Goal: Task Accomplishment & Management: Complete application form

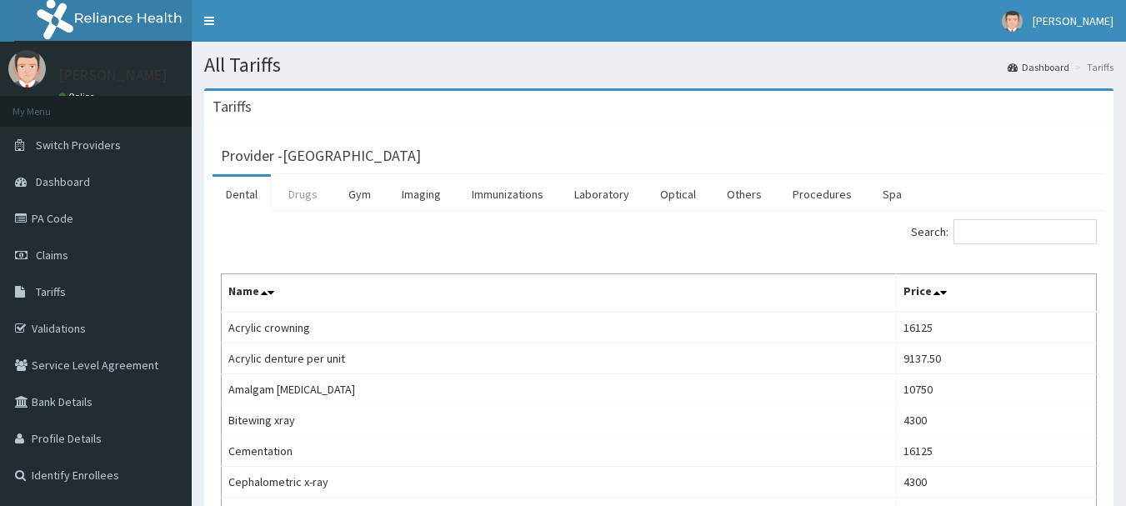
click at [299, 192] on link "Drugs" at bounding box center [303, 194] width 56 height 35
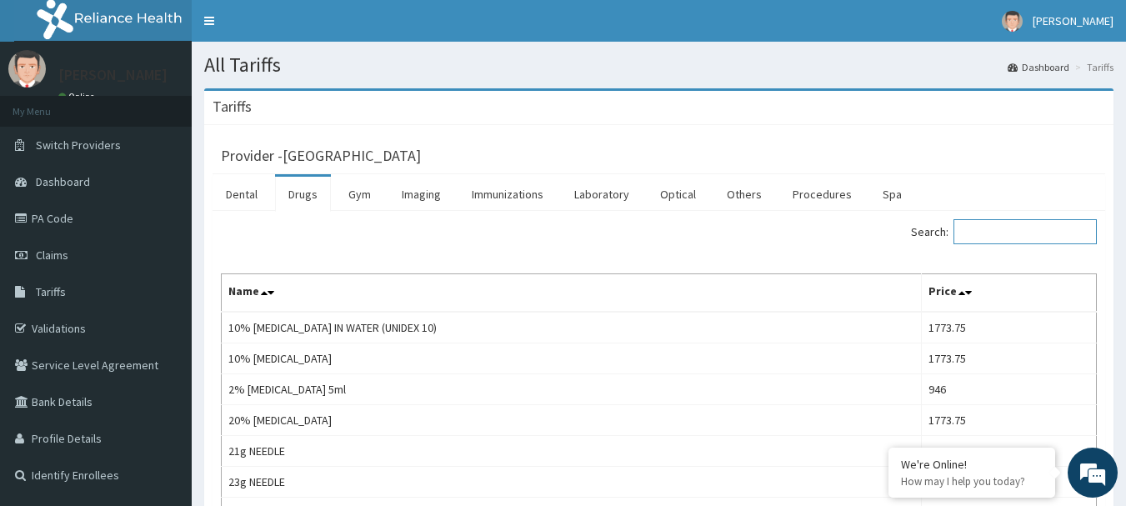
click at [1047, 229] on input "Search:" at bounding box center [1025, 231] width 143 height 25
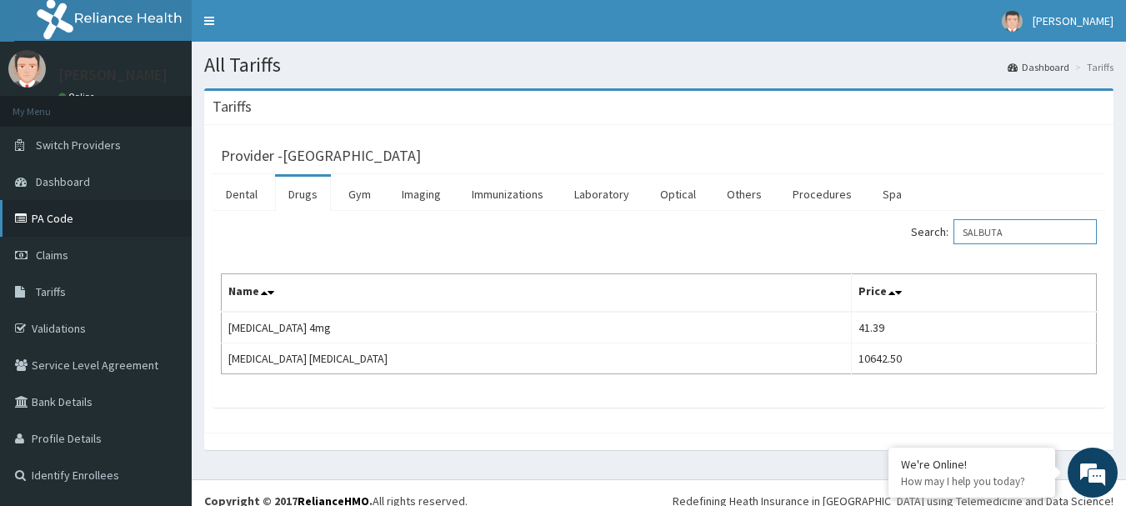
type input "SALBUTA"
click at [70, 232] on link "PA Code" at bounding box center [96, 218] width 192 height 37
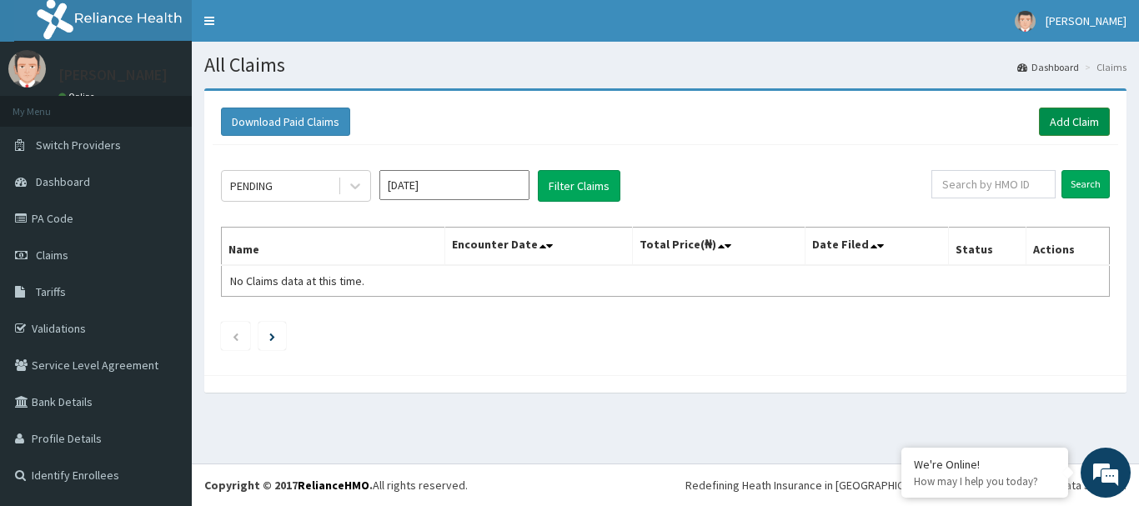
click at [1072, 116] on link "Add Claim" at bounding box center [1074, 122] width 71 height 28
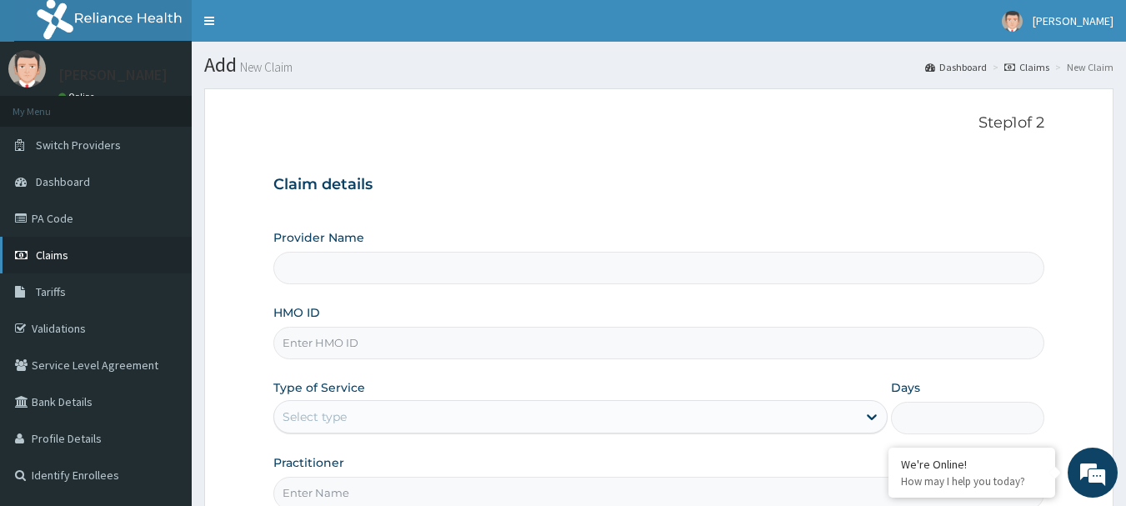
click at [48, 253] on span "Claims" at bounding box center [52, 255] width 33 height 15
type input "[GEOGRAPHIC_DATA]"
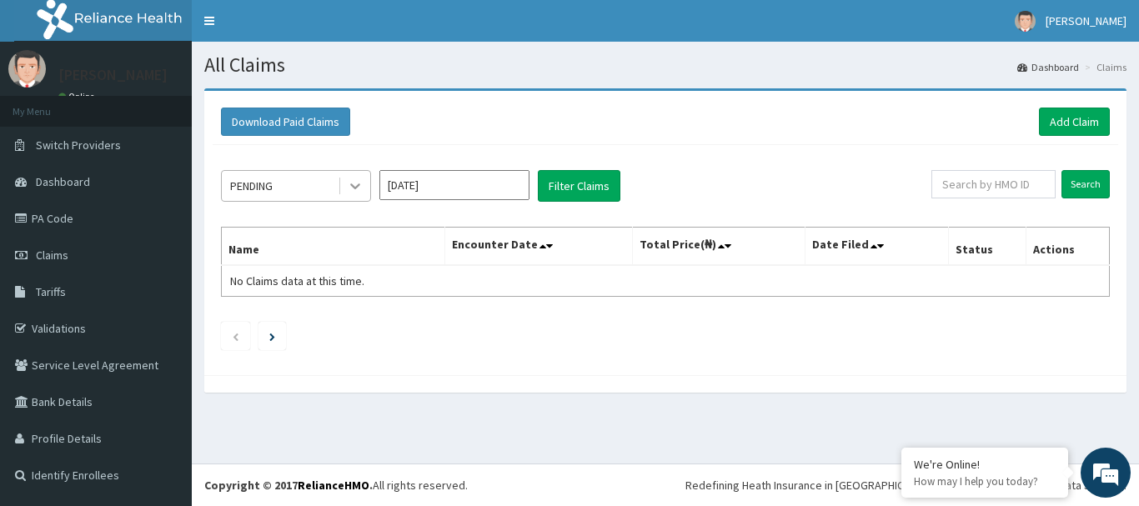
click at [357, 193] on icon at bounding box center [355, 186] width 17 height 17
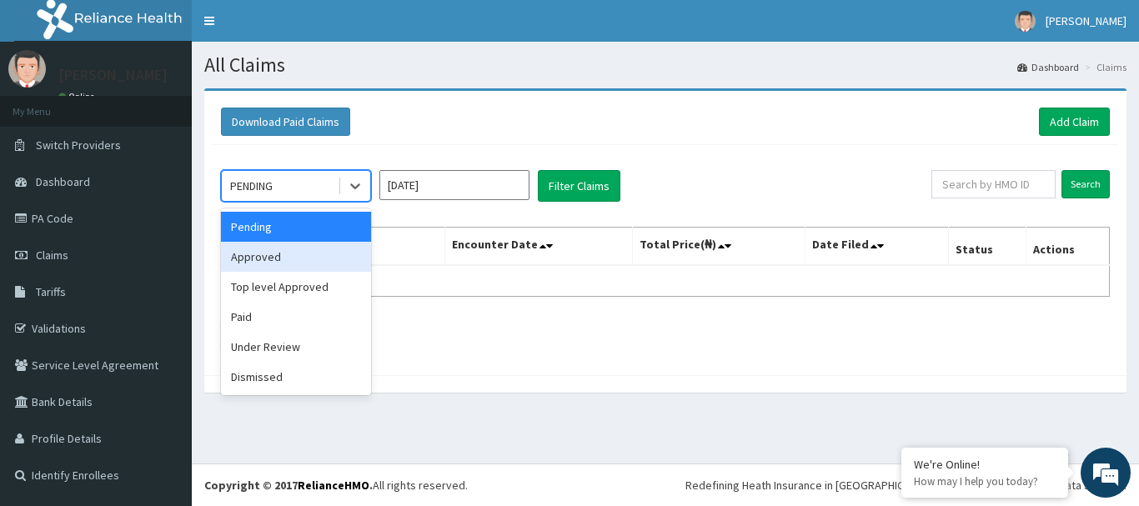
click at [323, 257] on div "Approved" at bounding box center [296, 257] width 150 height 30
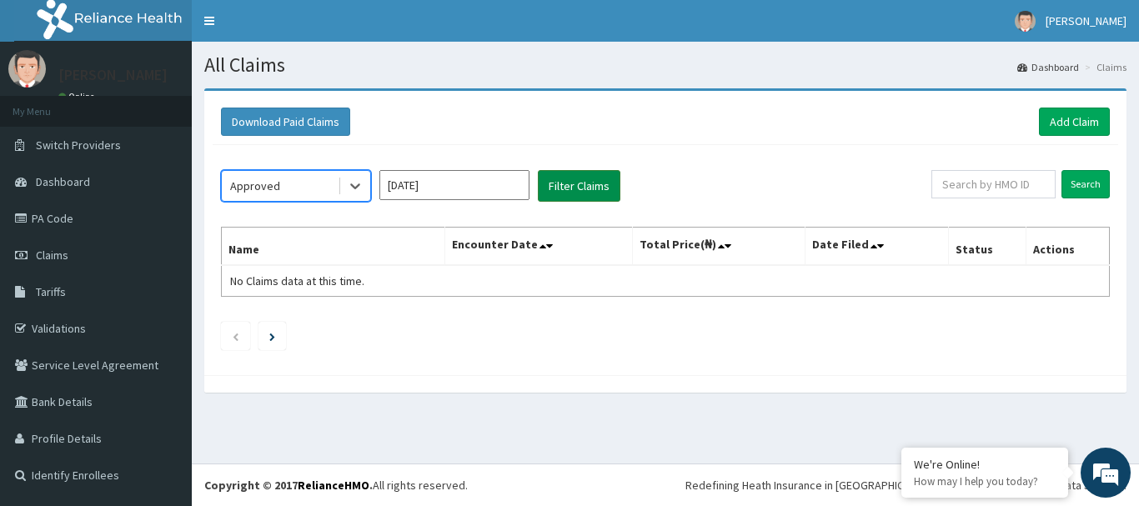
click at [579, 185] on button "Filter Claims" at bounding box center [579, 186] width 83 height 32
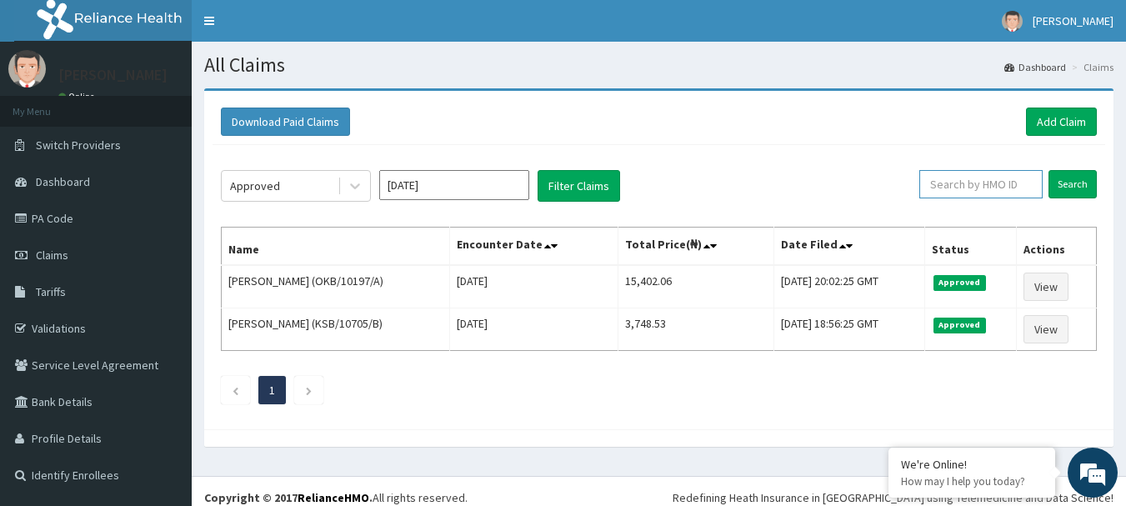
click at [988, 183] on input "text" at bounding box center [980, 184] width 123 height 28
click at [1078, 183] on input "Search" at bounding box center [1073, 184] width 48 height 28
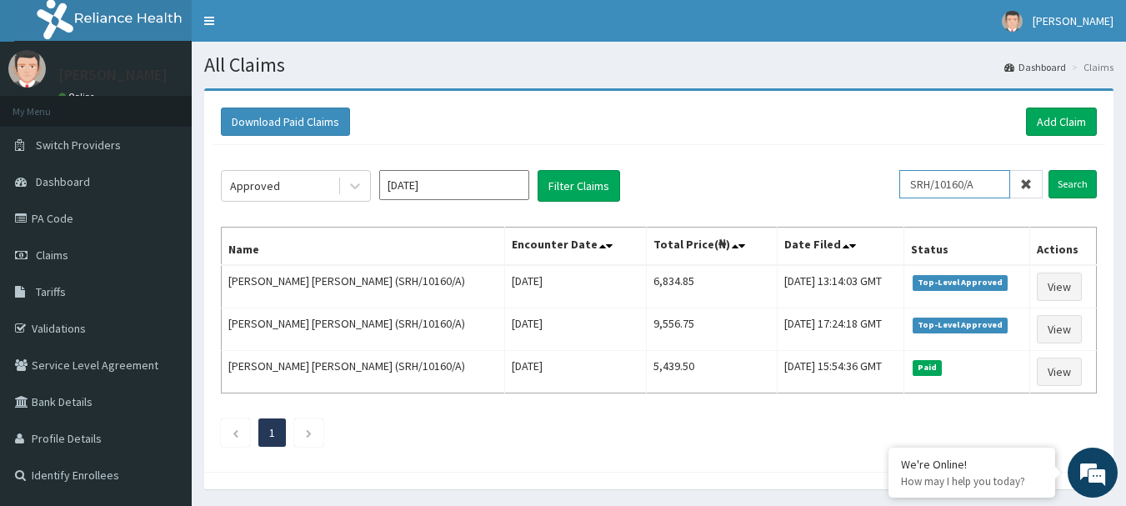
click at [996, 178] on input "SRH/10160/A" at bounding box center [954, 184] width 111 height 28
type input "S"
type input "BCD/10005/A"
click at [1084, 186] on input "Search" at bounding box center [1073, 184] width 48 height 28
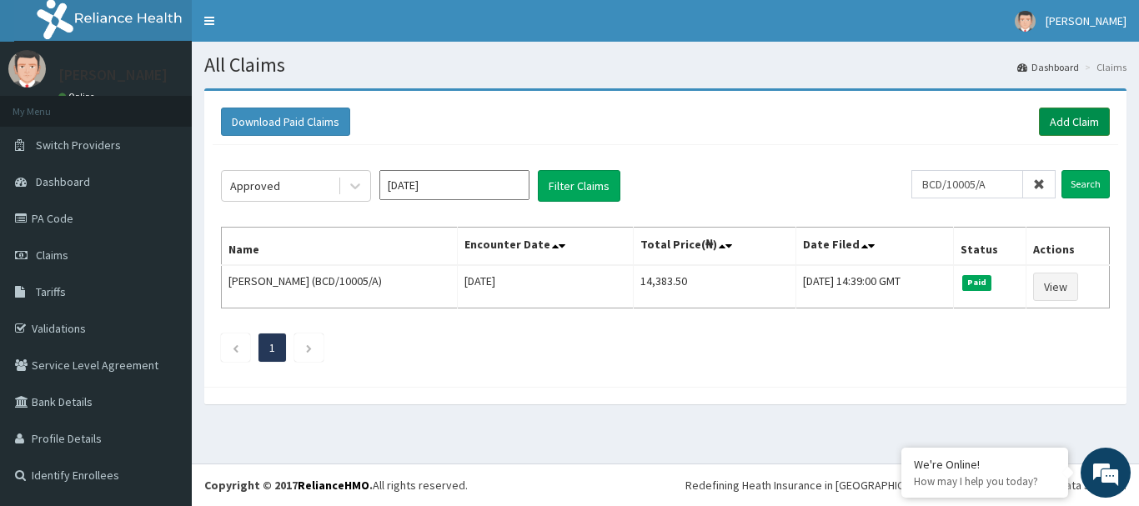
click at [1080, 128] on link "Add Claim" at bounding box center [1074, 122] width 71 height 28
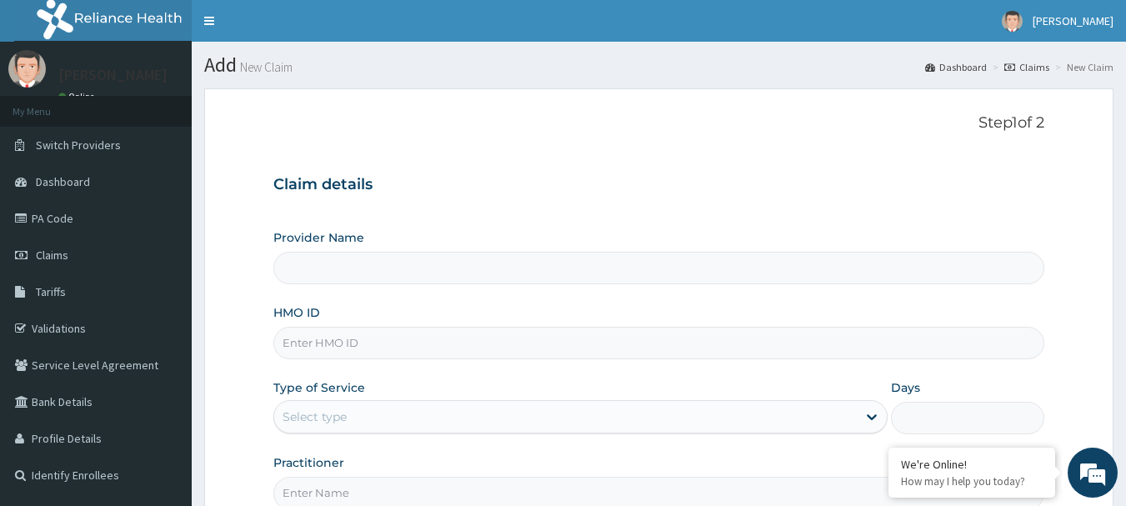
type input "[GEOGRAPHIC_DATA]"
click at [541, 353] on input "HMO ID" at bounding box center [659, 343] width 772 height 33
type input "SRH/10160/A"
click at [476, 424] on div "Select type" at bounding box center [565, 416] width 583 height 27
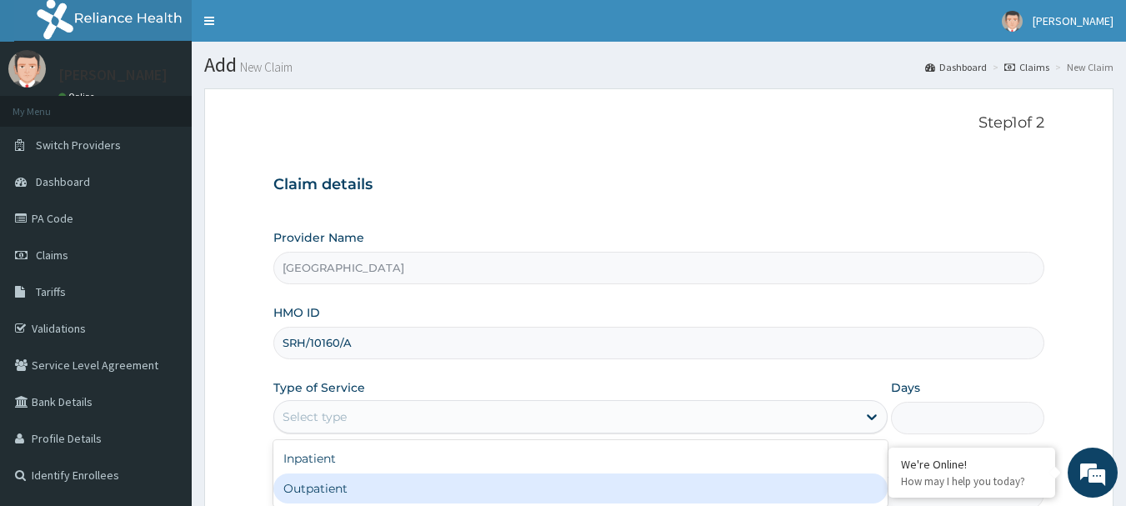
click at [435, 483] on div "Outpatient" at bounding box center [580, 488] width 614 height 30
type input "1"
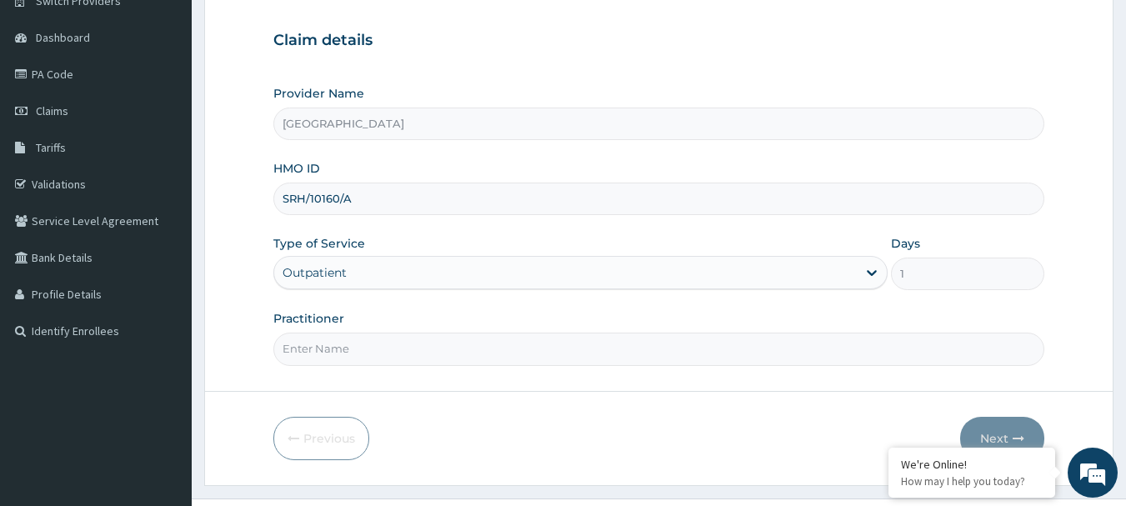
scroll to position [179, 0]
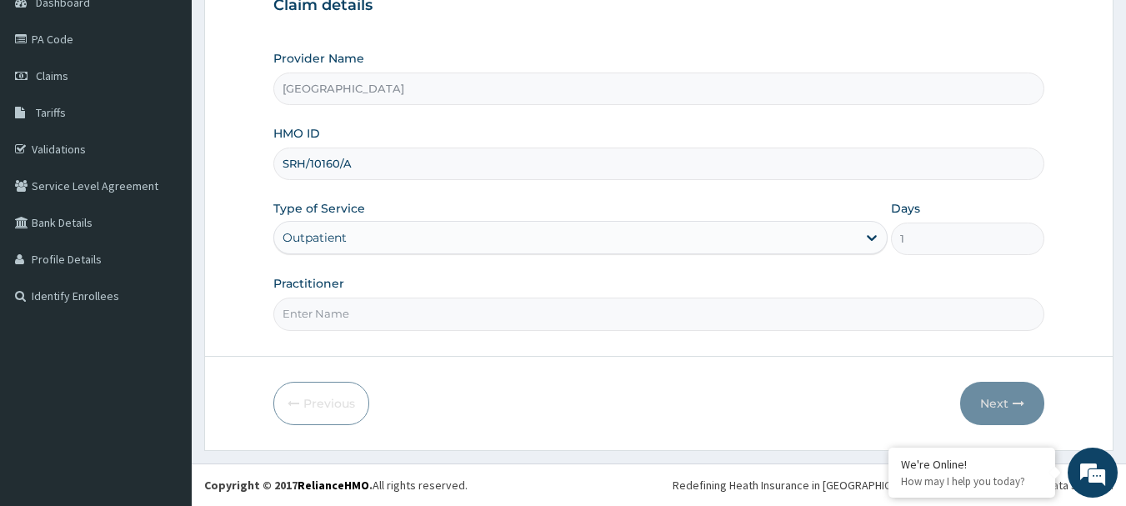
click at [751, 298] on input "Practitioner" at bounding box center [659, 314] width 772 height 33
type input "Dr Onafujabi"
click at [992, 399] on button "Next" at bounding box center [1002, 403] width 84 height 43
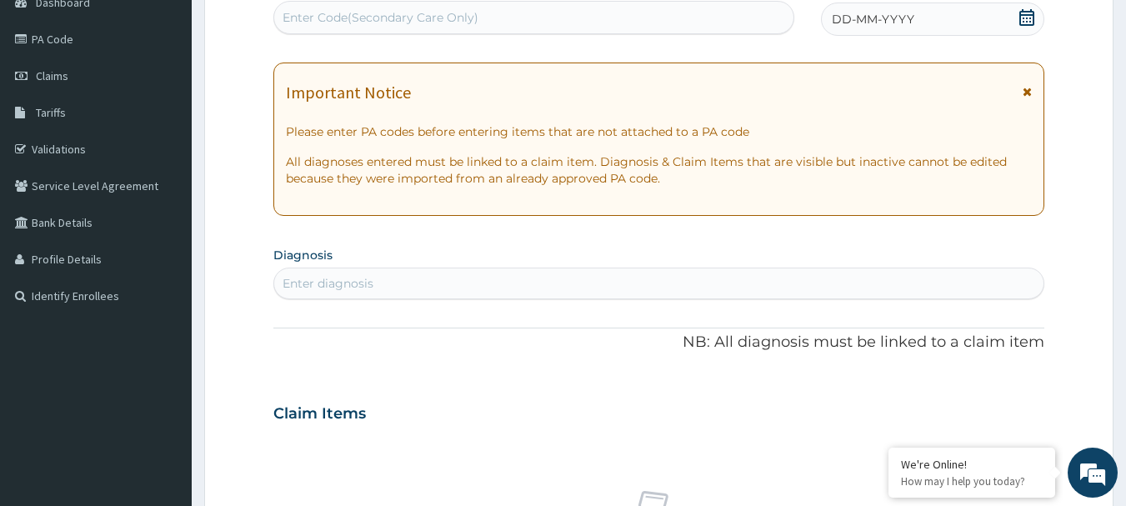
click at [751, 16] on div "Enter Code(Secondary Care Only)" at bounding box center [534, 17] width 520 height 27
type input "PA/3C2A2A"
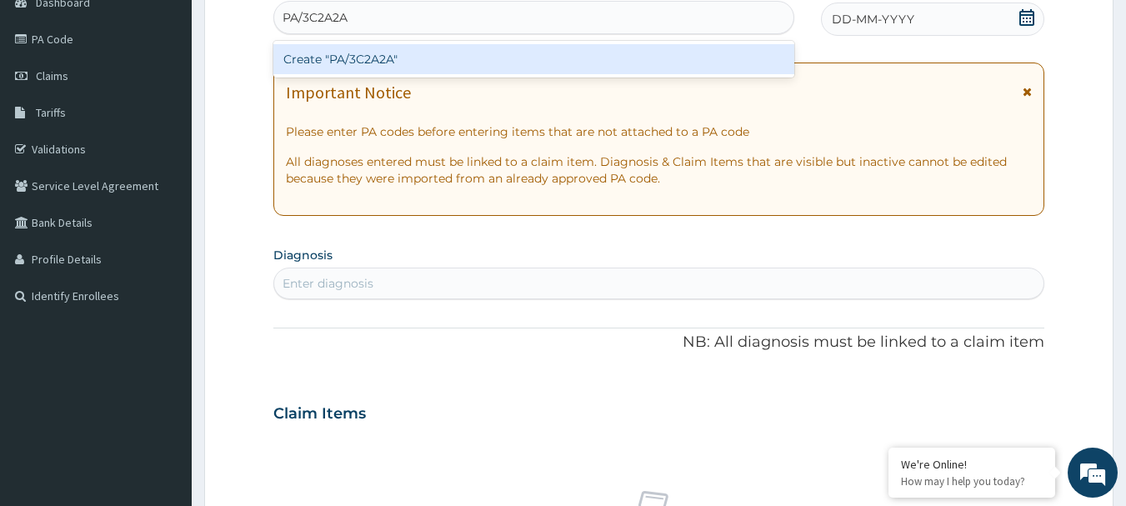
click at [360, 59] on div "Create "PA/3C2A2A"" at bounding box center [534, 59] width 522 height 30
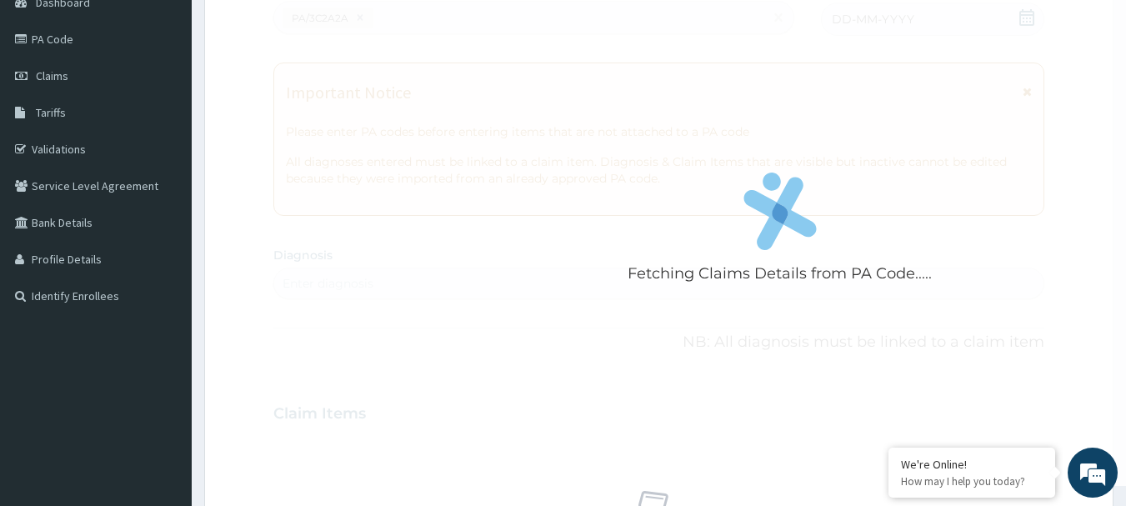
drag, startPoint x: 892, startPoint y: 60, endPoint x: 368, endPoint y: 138, distance: 529.3
click at [368, 138] on div "Fetching Claims Details from PA Code....." at bounding box center [780, 233] width 1014 height 506
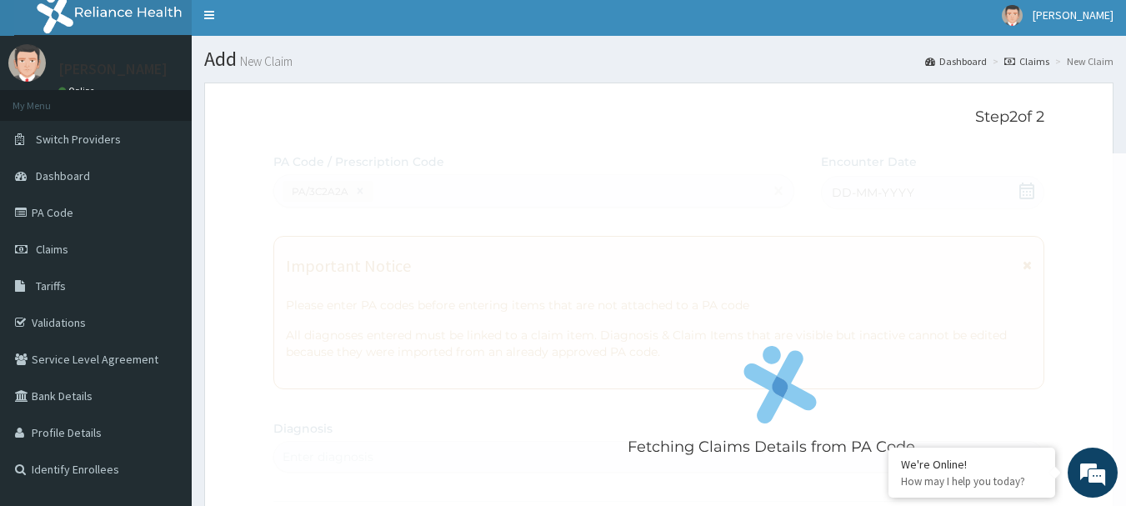
scroll to position [0, 0]
